Goal: Check status: Check status

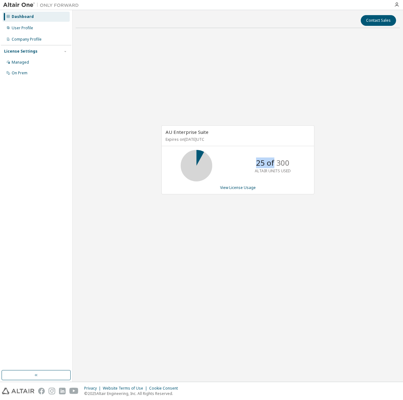
drag, startPoint x: 253, startPoint y: 162, endPoint x: 273, endPoint y: 165, distance: 20.4
click at [273, 165] on div "25 of 300 ALTAIR UNITS USED" at bounding box center [272, 165] width 50 height 31
click at [273, 165] on p "25 of 300" at bounding box center [272, 162] width 33 height 11
click at [340, 249] on div "AU Enterprise Suite Expires on September 26, 2025 UTC 25 of 300 ALTAIR UNITS US…" at bounding box center [238, 163] width 324 height 260
